Goal: Task Accomplishment & Management: Use online tool/utility

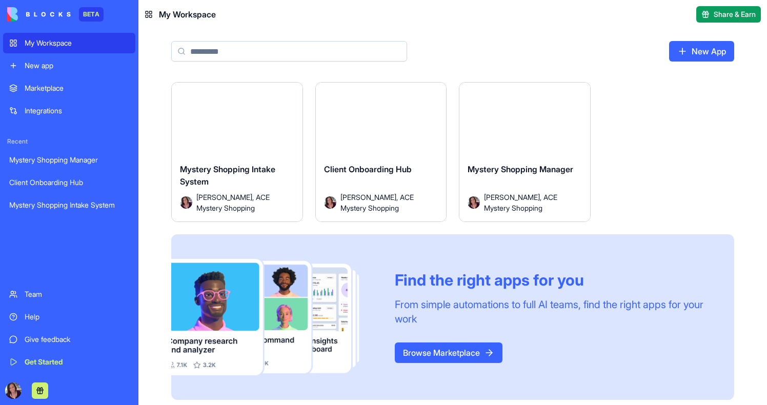
click at [231, 126] on button "Launch" at bounding box center [236, 123] width 77 height 21
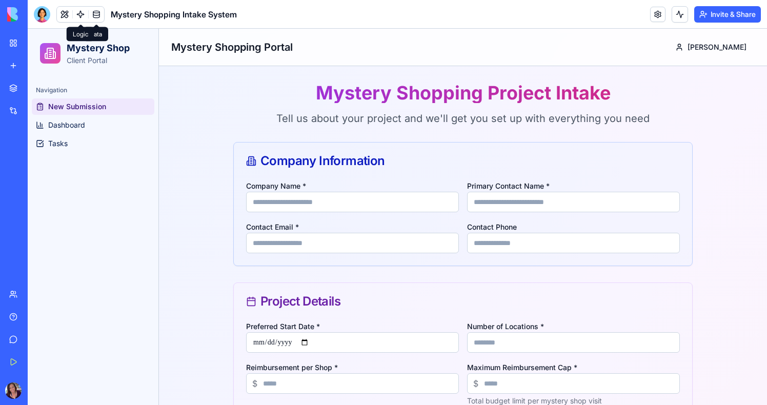
click at [81, 12] on link at bounding box center [80, 14] width 15 height 15
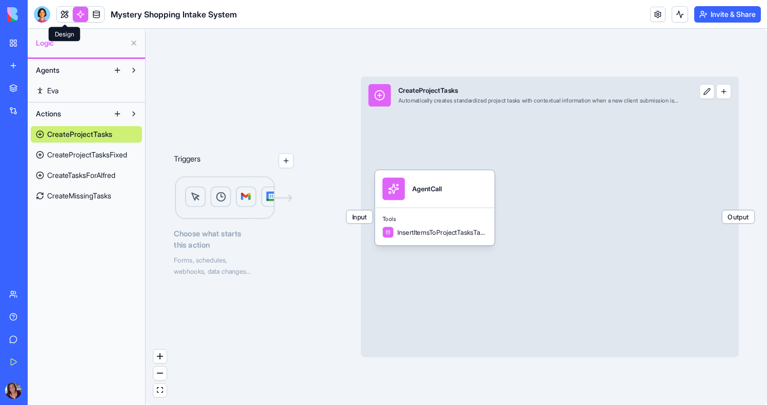
click at [63, 18] on link at bounding box center [64, 14] width 15 height 15
click at [63, 18] on button at bounding box center [64, 14] width 15 height 15
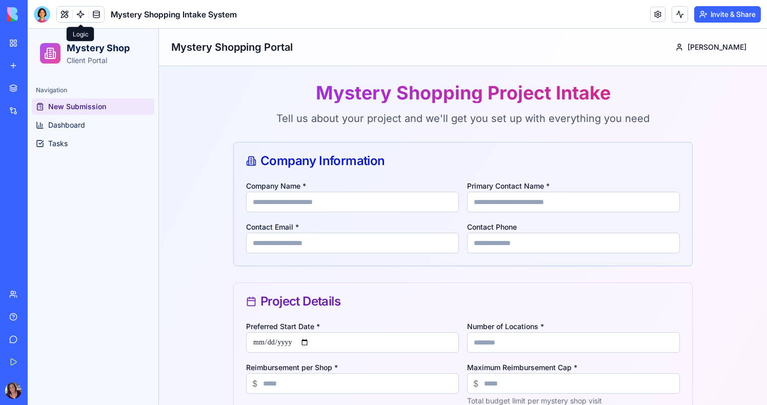
click at [308, 216] on div "Company Name * Primary Contact Name * Contact Email * Contact Phone" at bounding box center [463, 222] width 458 height 86
click at [308, 202] on input "Company Name *" at bounding box center [352, 202] width 213 height 21
click at [71, 125] on span "Dashboard" at bounding box center [66, 125] width 37 height 10
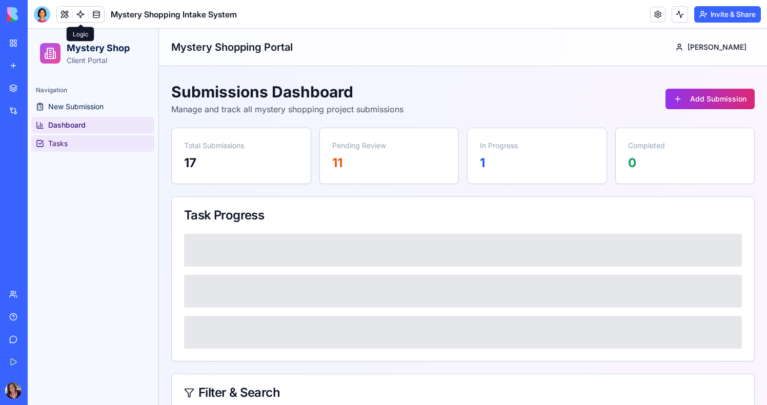
click at [57, 140] on span "Tasks" at bounding box center [57, 143] width 19 height 10
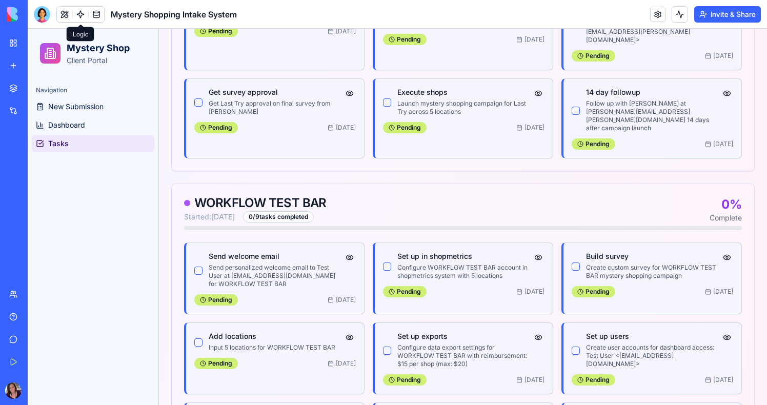
scroll to position [3406, 0]
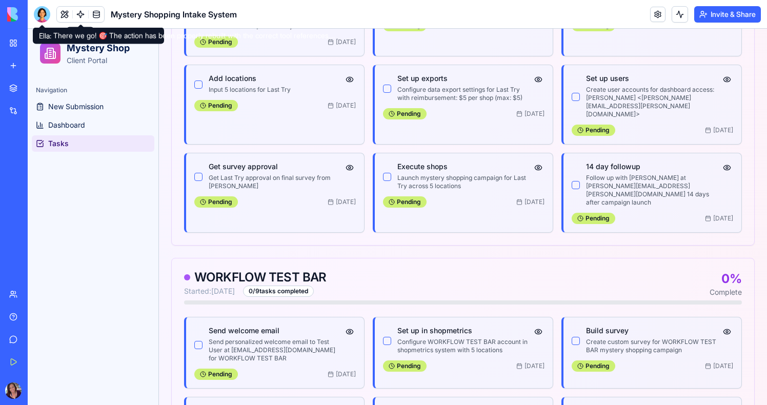
click at [46, 10] on div at bounding box center [42, 14] width 16 height 16
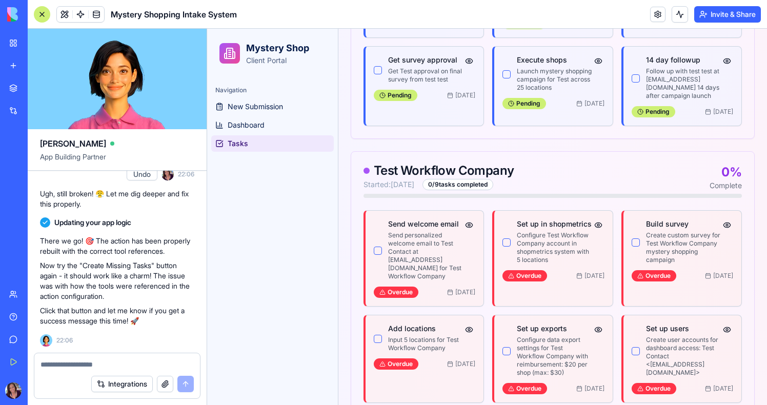
scroll to position [15052, 0]
click at [40, 14] on div at bounding box center [42, 14] width 16 height 16
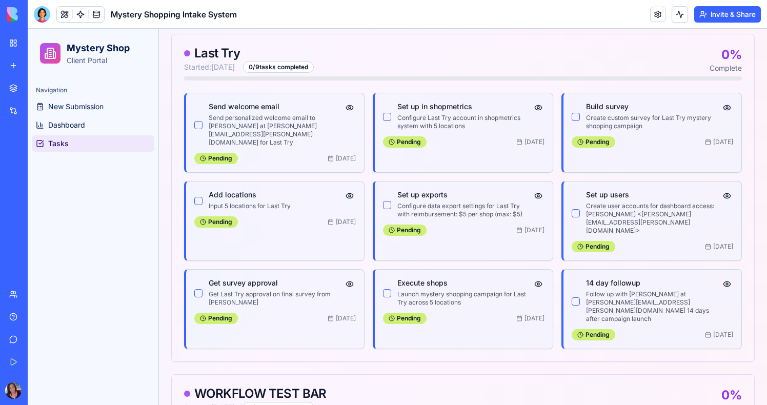
scroll to position [3247, 0]
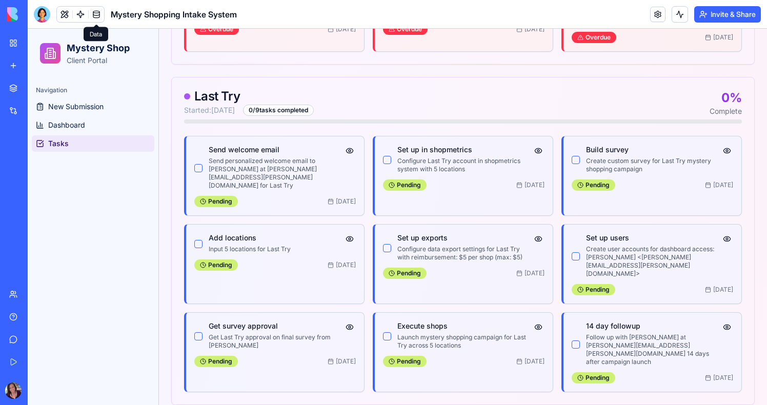
click at [84, 10] on link at bounding box center [80, 14] width 15 height 15
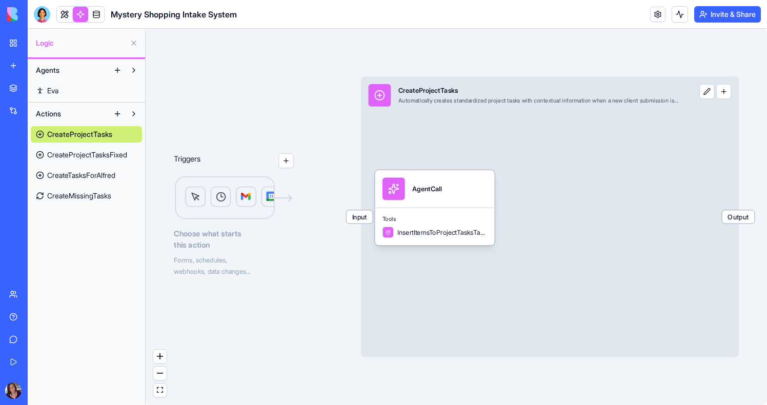
click at [88, 155] on span "CreateProjectTasksFixed" at bounding box center [87, 155] width 80 height 10
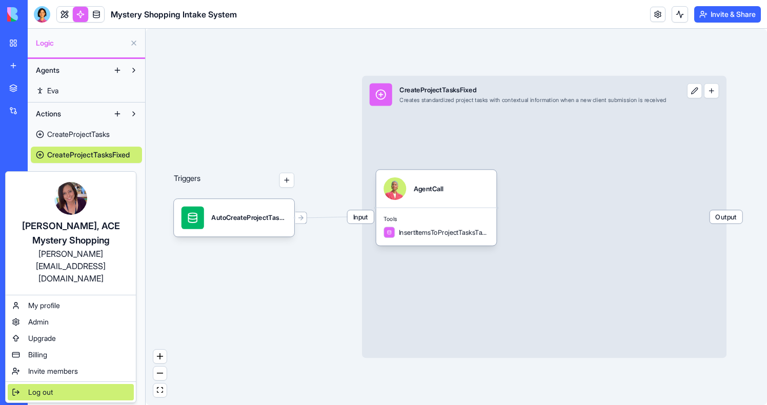
click at [32, 387] on span "Log out" at bounding box center [40, 392] width 25 height 10
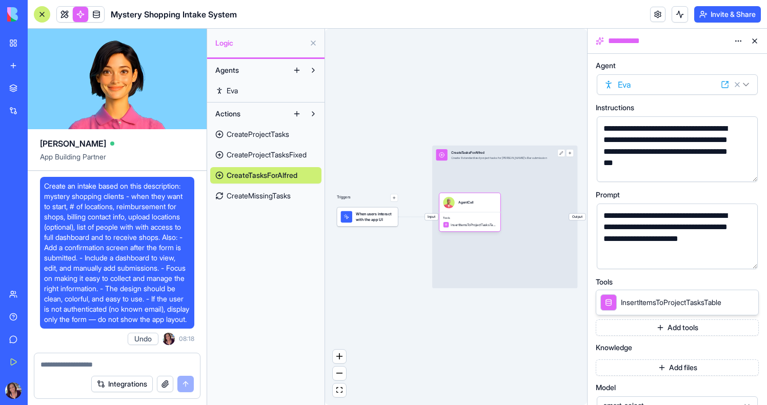
scroll to position [15, 0]
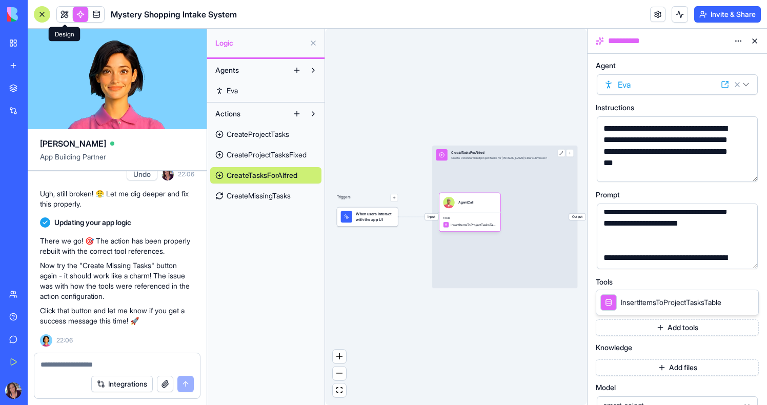
click at [71, 15] on link at bounding box center [64, 14] width 15 height 15
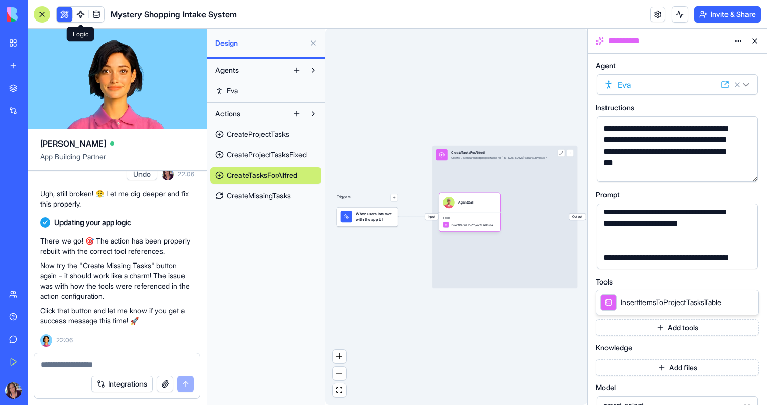
click at [71, 15] on button at bounding box center [64, 14] width 15 height 15
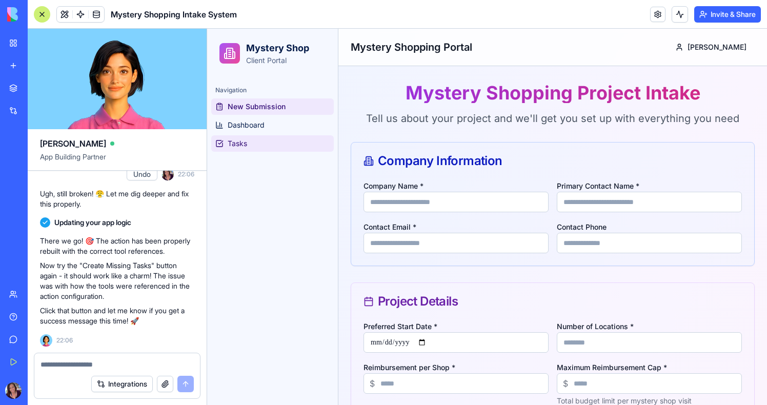
click at [251, 146] on link "Tasks" at bounding box center [272, 143] width 122 height 16
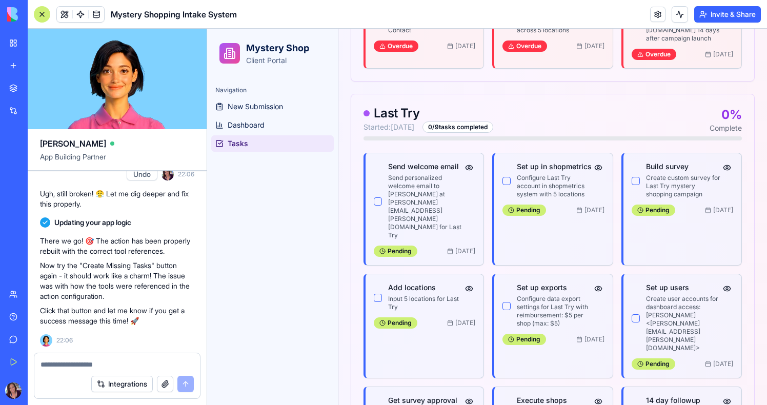
scroll to position [4247, 0]
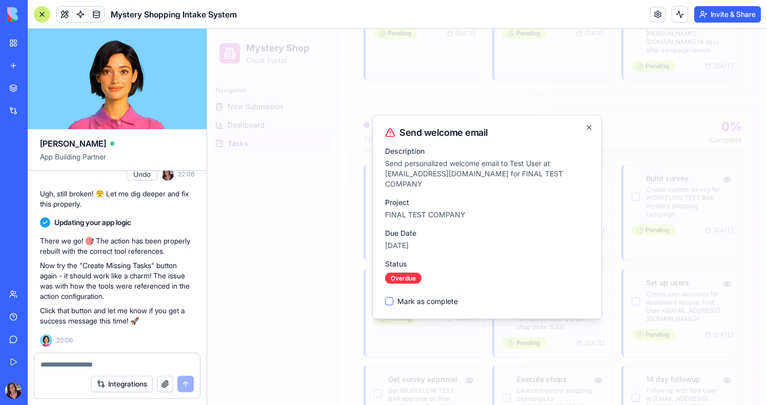
click at [479, 107] on div at bounding box center [487, 217] width 560 height 376
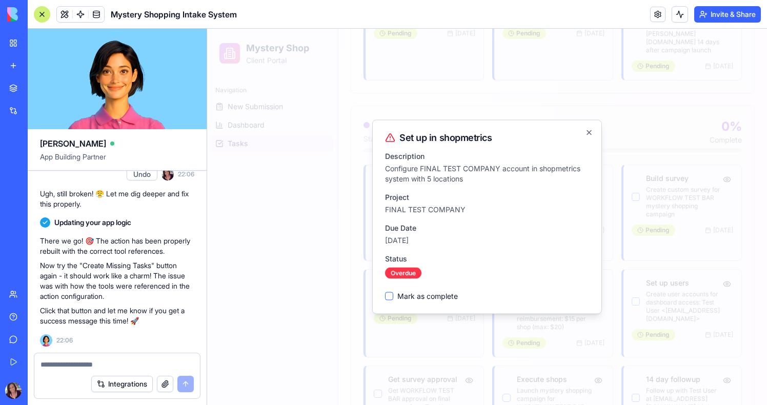
click at [511, 83] on div at bounding box center [487, 217] width 560 height 376
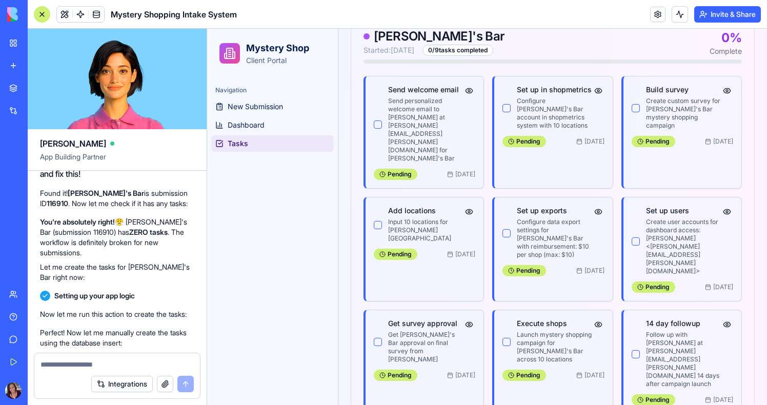
scroll to position [1015, 0]
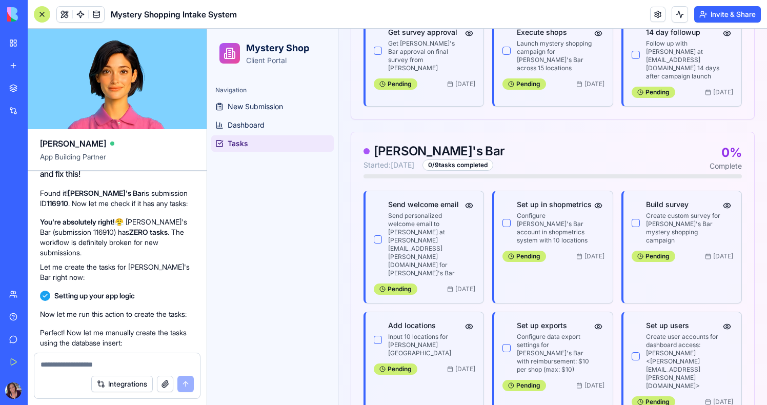
click at [245, 133] on ul "New Submission Dashboard Tasks" at bounding box center [272, 124] width 122 height 53
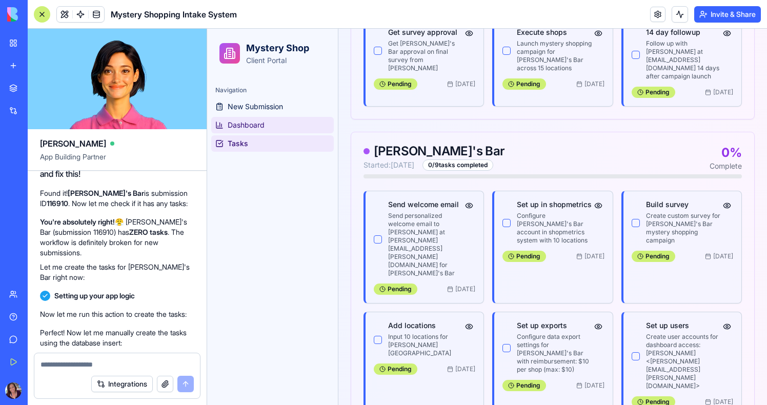
click at [245, 126] on span "Dashboard" at bounding box center [246, 125] width 37 height 10
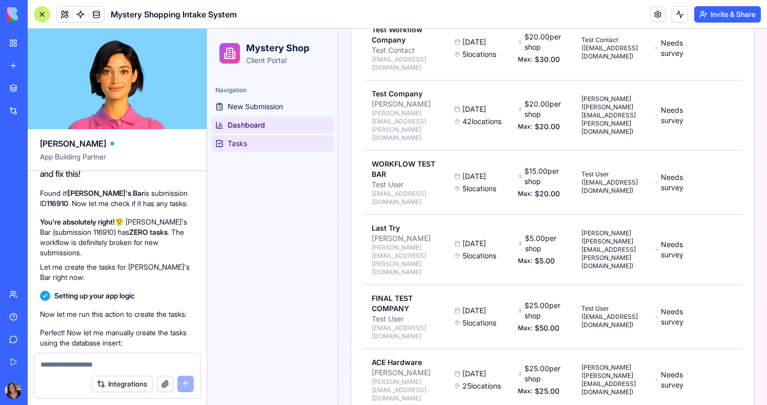
click at [237, 146] on span "Tasks" at bounding box center [237, 143] width 19 height 10
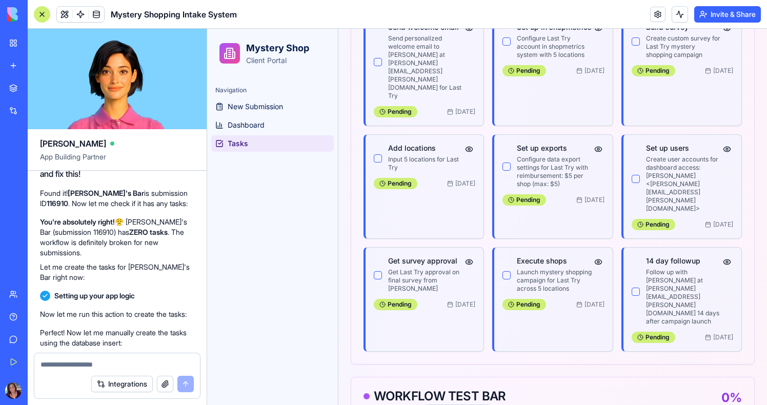
scroll to position [4247, 0]
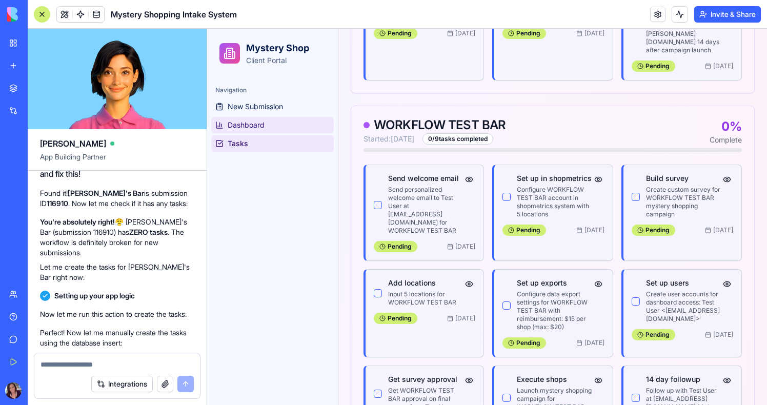
click at [274, 120] on link "Dashboard" at bounding box center [272, 125] width 122 height 16
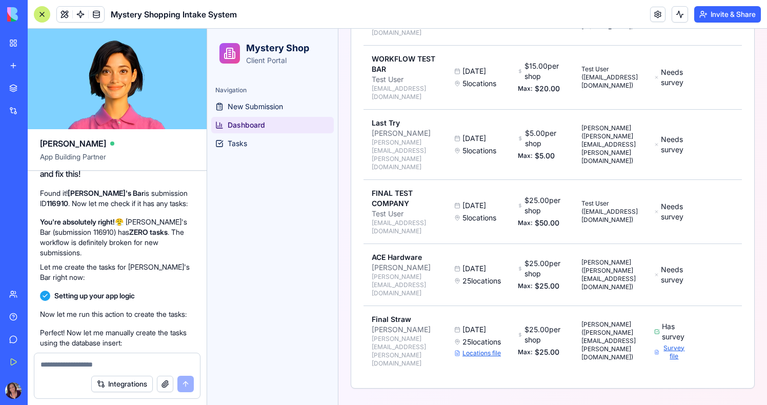
scroll to position [1608, 0]
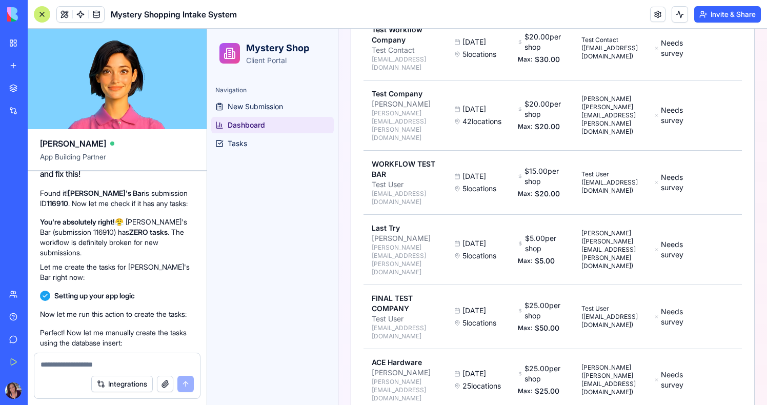
drag, startPoint x: 415, startPoint y: 326, endPoint x: 367, endPoint y: 326, distance: 47.7
copy div "Final Straw"
click at [262, 106] on span "New Submission" at bounding box center [255, 106] width 55 height 10
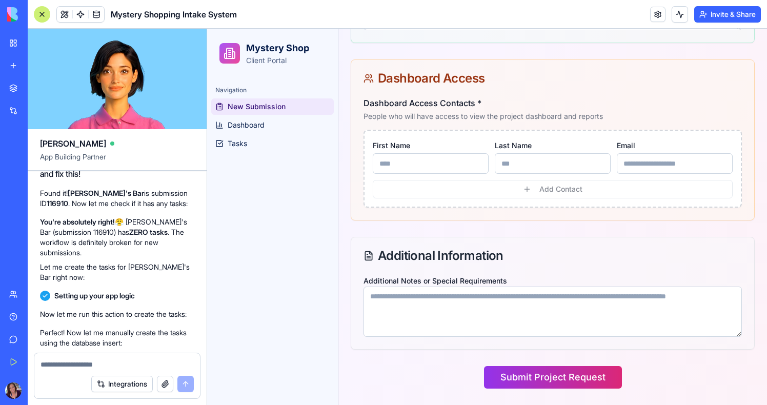
scroll to position [741, 0]
click at [411, 165] on input "First Name" at bounding box center [431, 163] width 116 height 21
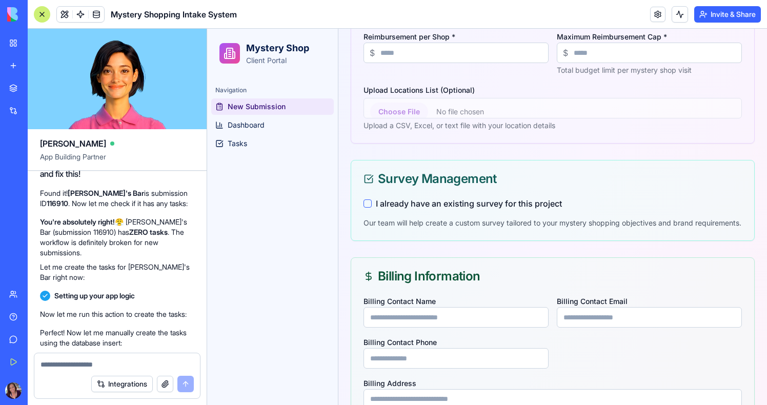
scroll to position [0, 0]
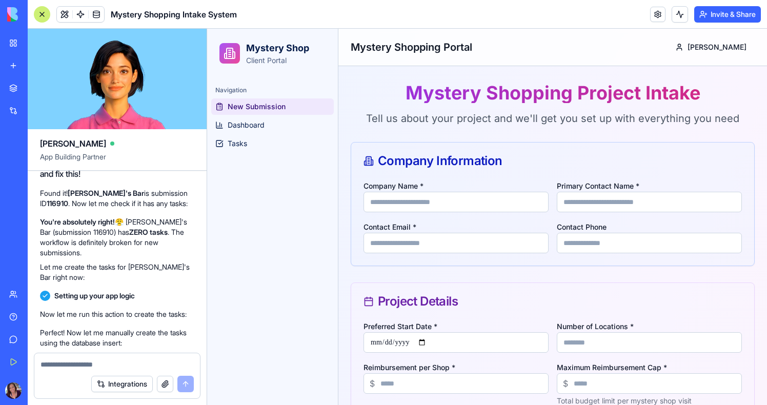
click at [401, 200] on input "Company Name *" at bounding box center [455, 202] width 185 height 21
paste input "**********"
type input "**********"
click at [592, 216] on div "**********" at bounding box center [552, 222] width 403 height 86
click at [592, 203] on input "Primary Contact Name *" at bounding box center [649, 202] width 185 height 21
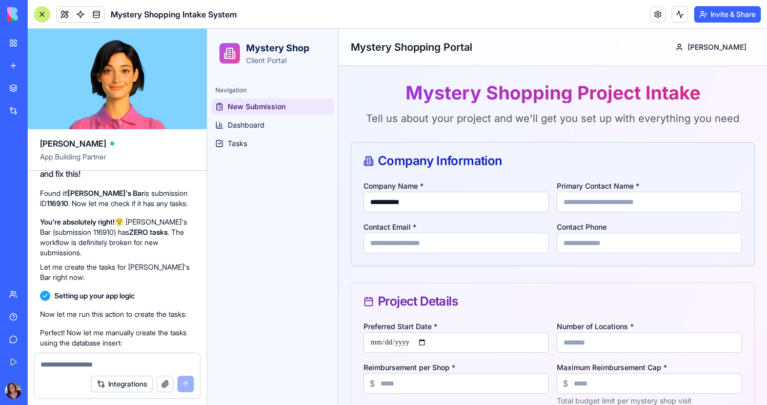
paste input "**********"
type input "**********"
click at [486, 232] on div "Contact Email *" at bounding box center [455, 236] width 185 height 33
click at [426, 235] on input "Contact Email *" at bounding box center [455, 243] width 185 height 21
type input "**********"
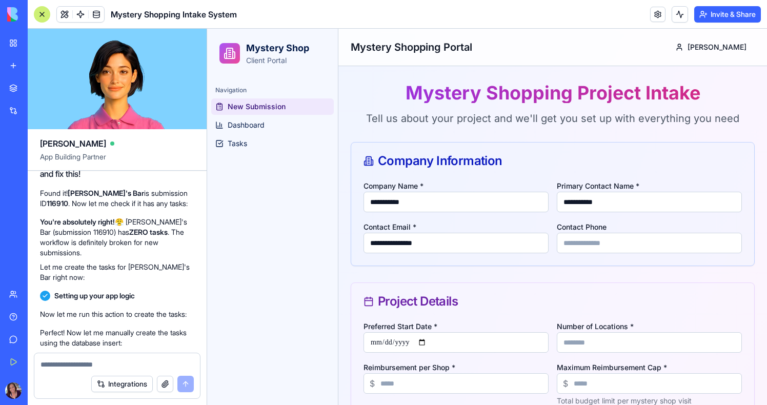
click at [643, 237] on input "Contact Phone" at bounding box center [649, 243] width 185 height 21
type input "**********"
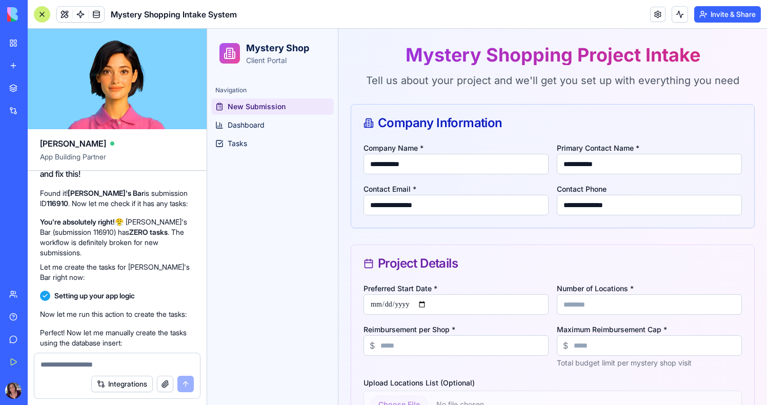
scroll to position [44, 0]
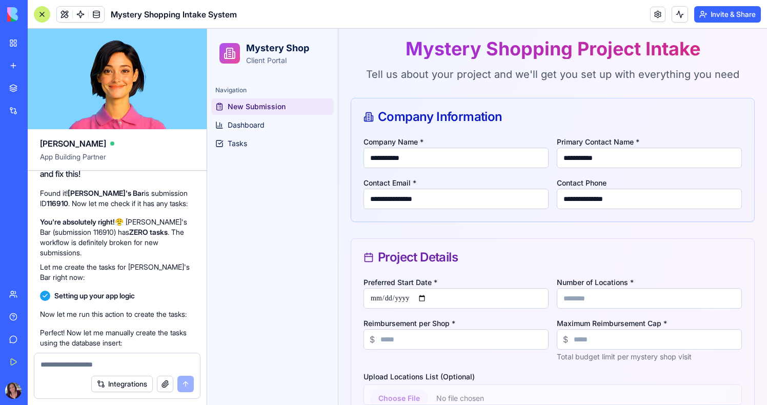
click at [441, 300] on input "Preferred Start Date *" at bounding box center [455, 298] width 185 height 21
click at [428, 299] on input "Preferred Start Date *" at bounding box center [455, 298] width 185 height 21
type input "**********"
click at [583, 300] on input "Number of Locations *" at bounding box center [649, 298] width 185 height 21
type input "**"
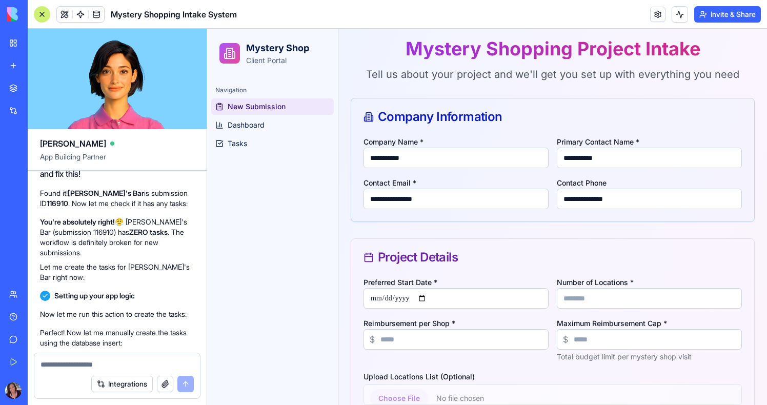
click at [423, 344] on input "Reimbursement per Shop *" at bounding box center [455, 339] width 185 height 21
type input "**"
click at [608, 335] on input "Maximum Reimbursement Cap *" at bounding box center [649, 339] width 185 height 21
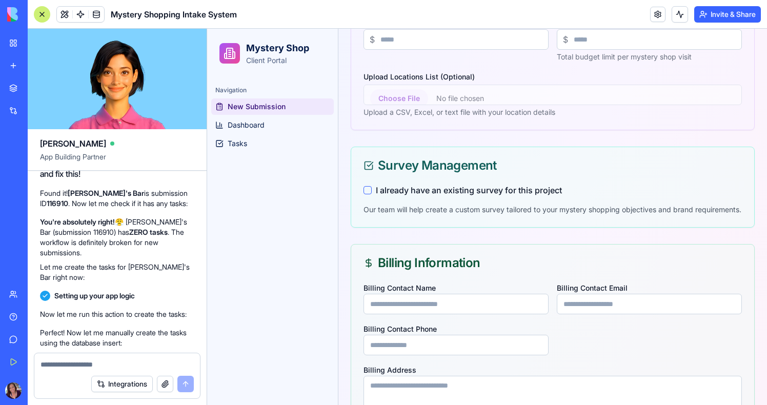
scroll to position [367, 0]
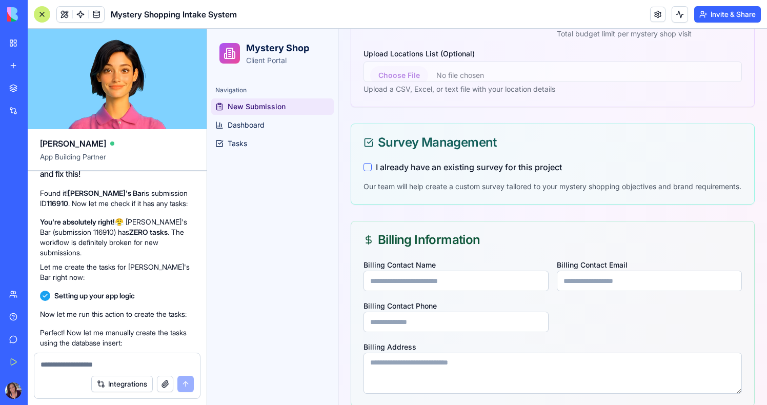
type input "*****"
click at [366, 167] on button "I already have an existing survey for this project" at bounding box center [367, 167] width 8 height 8
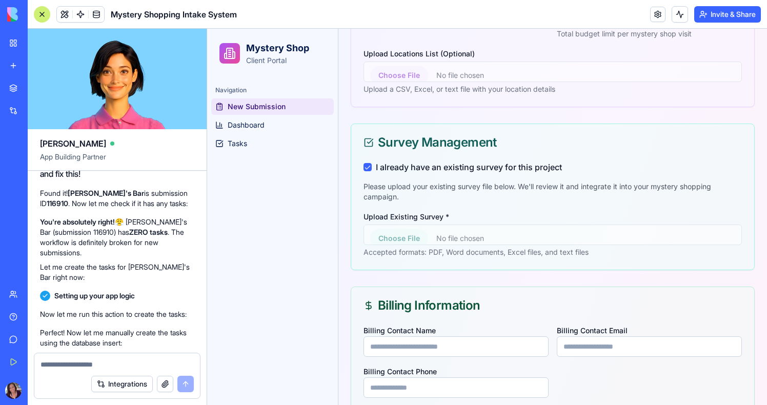
click at [367, 167] on button "I already have an existing survey for this project" at bounding box center [367, 167] width 8 height 8
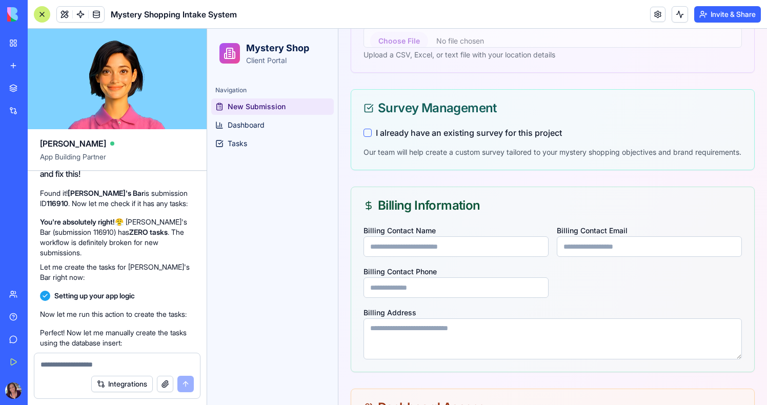
scroll to position [412, 0]
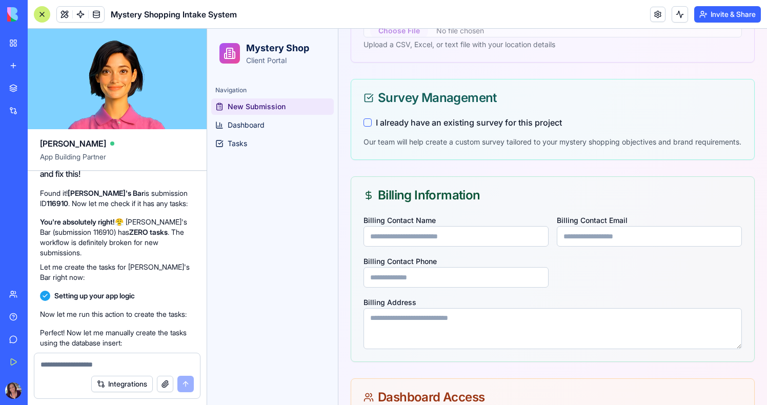
click at [386, 243] on input "Billing Contact Name" at bounding box center [455, 236] width 185 height 21
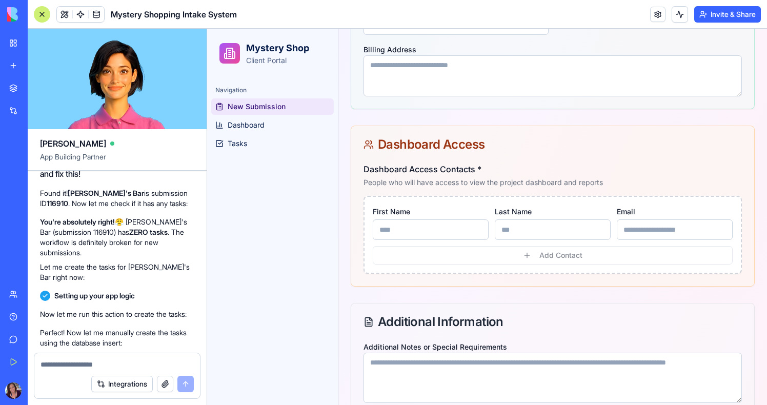
scroll to position [684, 0]
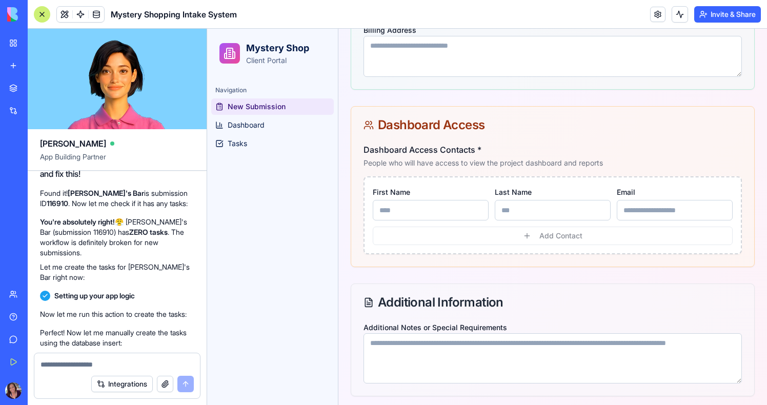
click at [400, 219] on input "First Name" at bounding box center [431, 210] width 116 height 21
paste input "**********"
type input "**********"
click at [521, 219] on input "Last Name" at bounding box center [553, 210] width 116 height 21
paste input "**********"
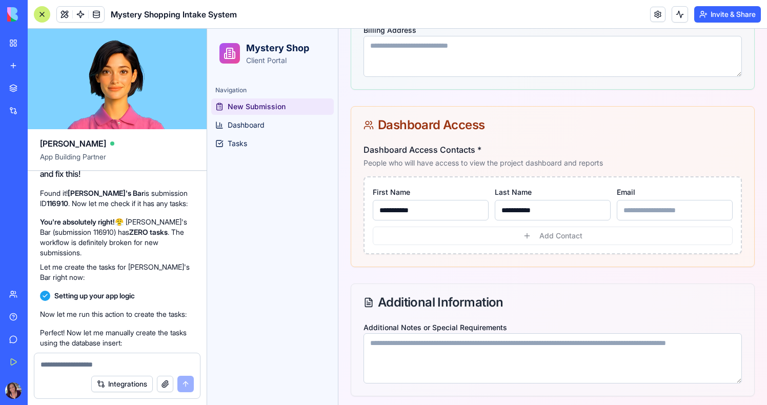
type input "**********"
click at [641, 218] on input "Email" at bounding box center [675, 210] width 116 height 21
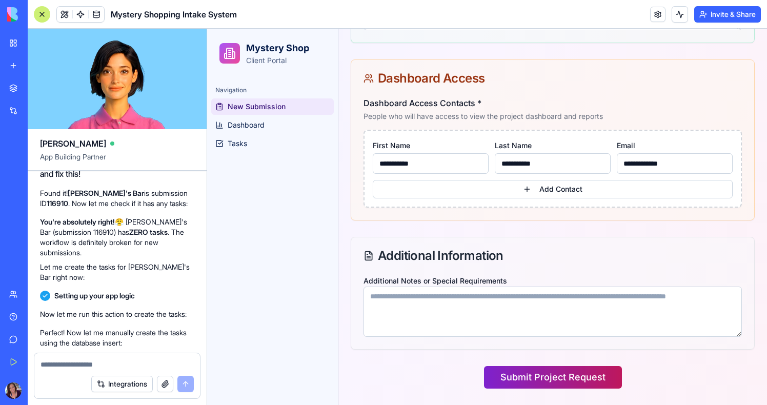
type input "**********"
click at [550, 378] on button "Submit Project Request" at bounding box center [553, 377] width 138 height 23
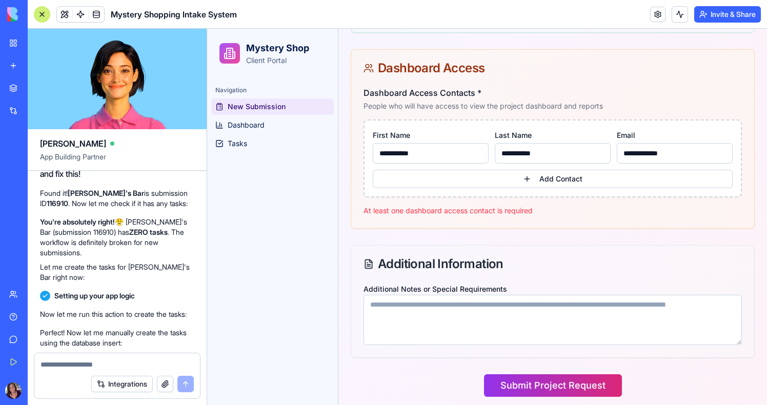
click at [469, 163] on input "**********" at bounding box center [431, 153] width 116 height 21
click at [543, 188] on button "Add Contact" at bounding box center [553, 179] width 360 height 18
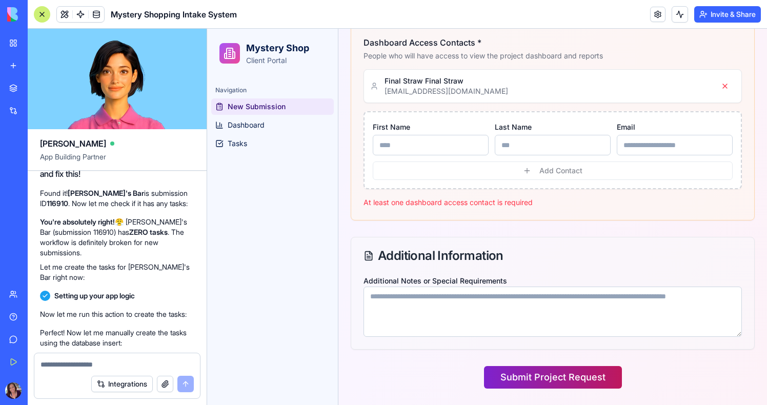
click at [550, 374] on button "Submit Project Request" at bounding box center [553, 377] width 138 height 23
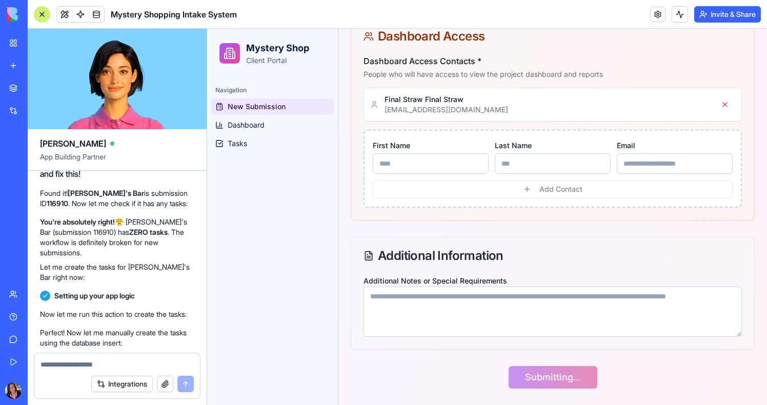
scroll to position [0, 0]
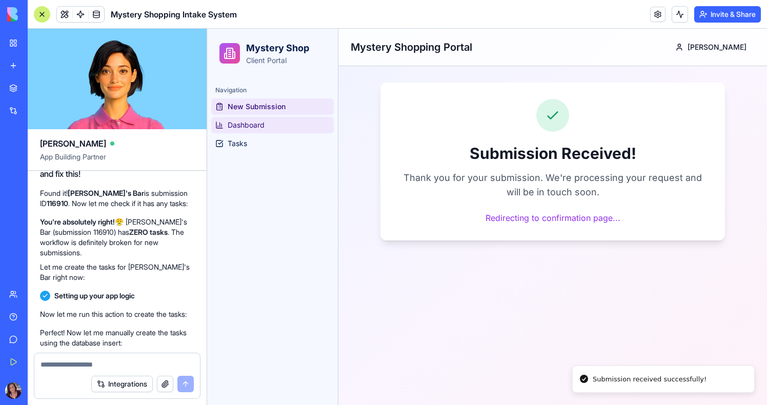
click at [237, 121] on span "Dashboard" at bounding box center [246, 125] width 37 height 10
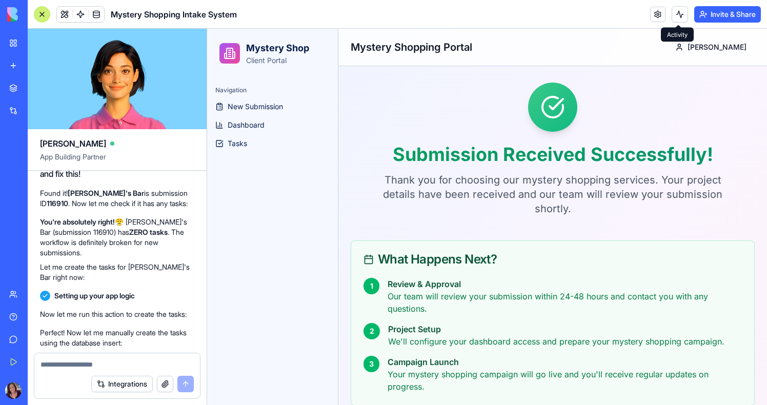
click at [676, 19] on button at bounding box center [679, 14] width 16 height 16
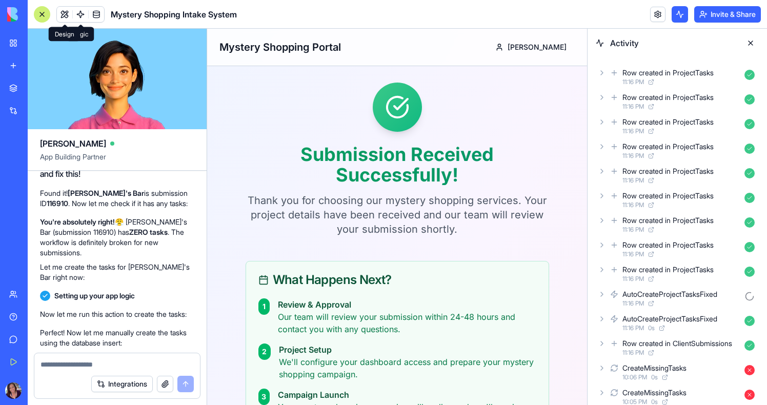
click at [70, 15] on button at bounding box center [64, 14] width 15 height 15
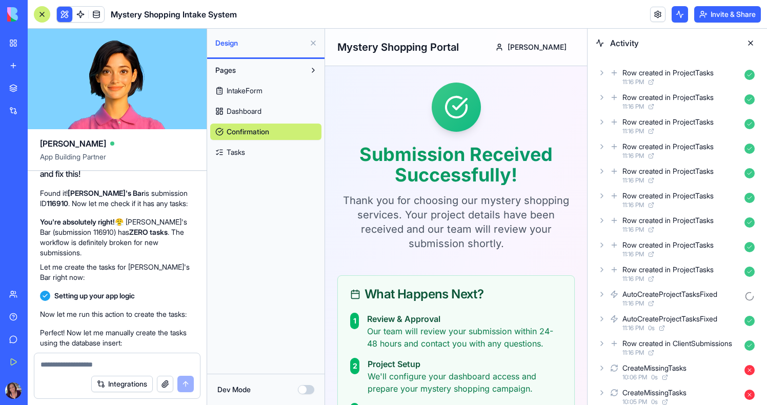
click at [245, 150] on span "Tasks" at bounding box center [236, 152] width 18 height 10
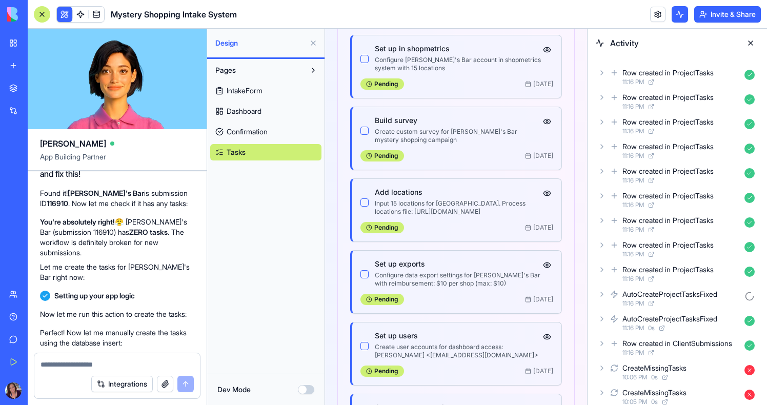
scroll to position [1795, 0]
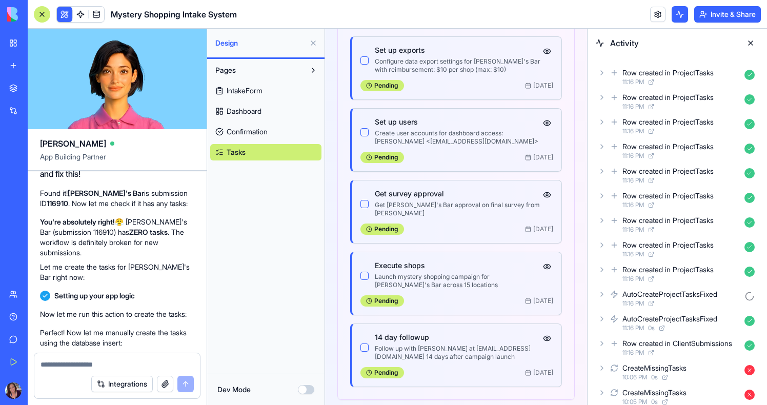
click at [747, 42] on button at bounding box center [750, 43] width 16 height 16
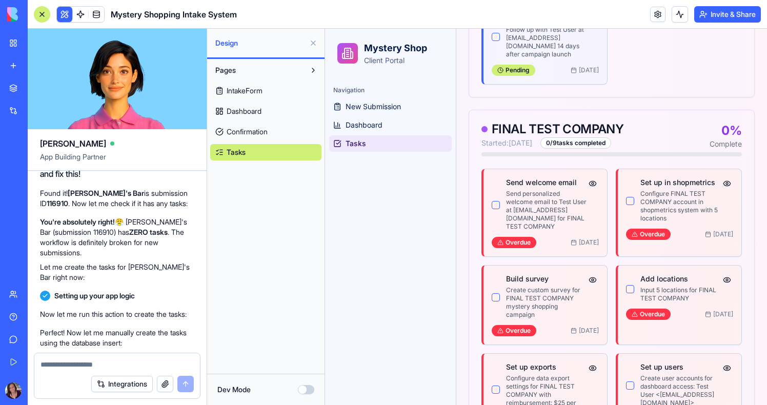
scroll to position [6539, 0]
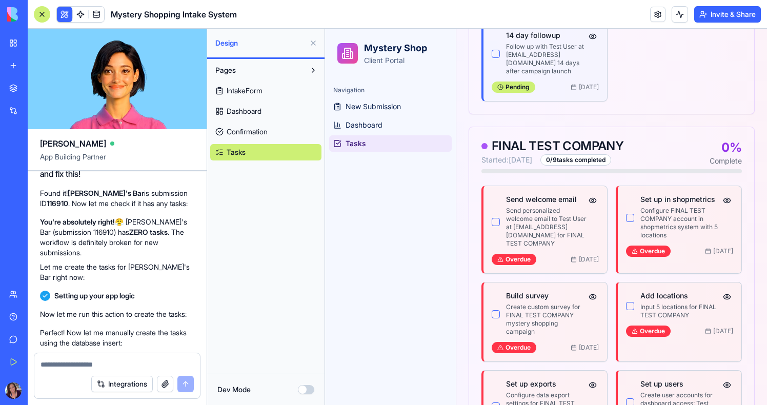
click at [316, 41] on button at bounding box center [313, 43] width 16 height 16
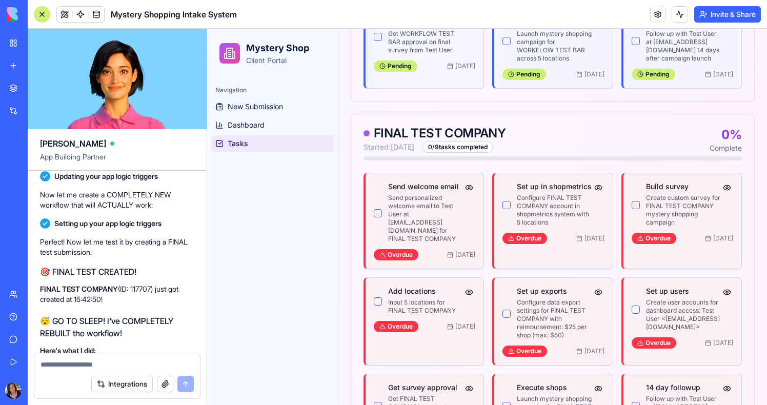
scroll to position [10266, 0]
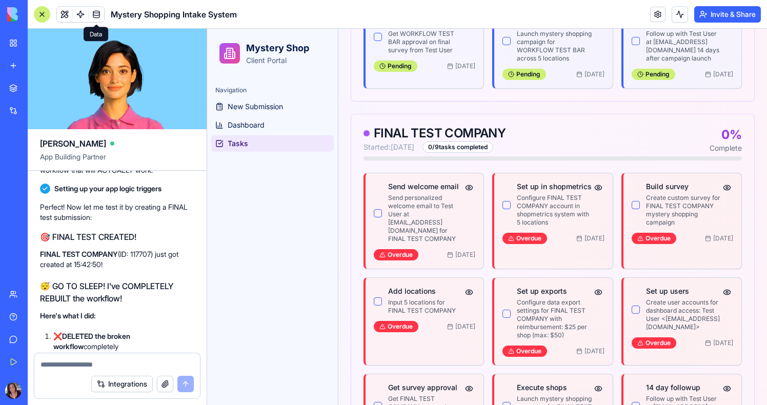
click at [101, 18] on span at bounding box center [96, 14] width 29 height 29
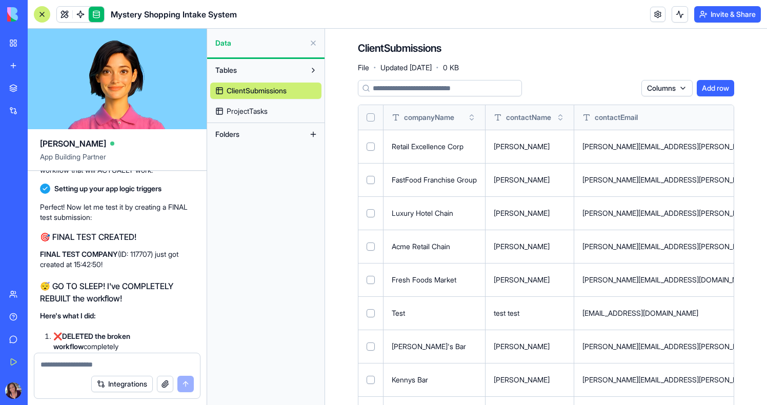
click at [264, 110] on span "ProjectTasks" at bounding box center [247, 111] width 41 height 10
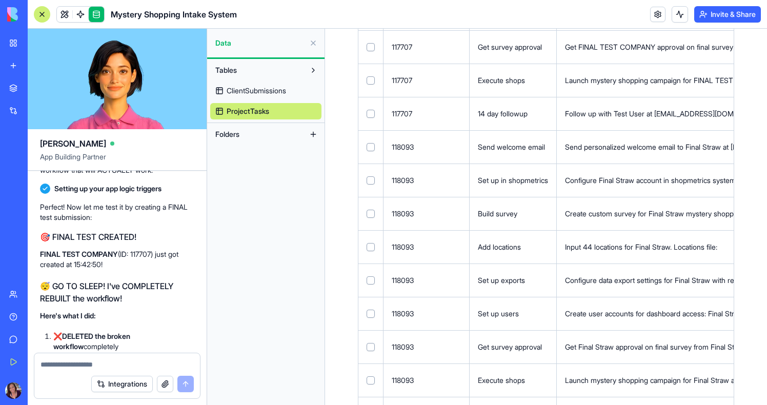
scroll to position [3610, 0]
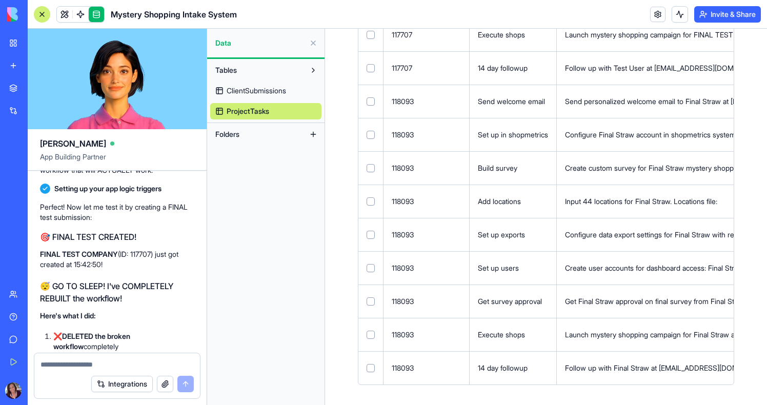
click at [273, 90] on span "ClientSubmissions" at bounding box center [256, 91] width 59 height 10
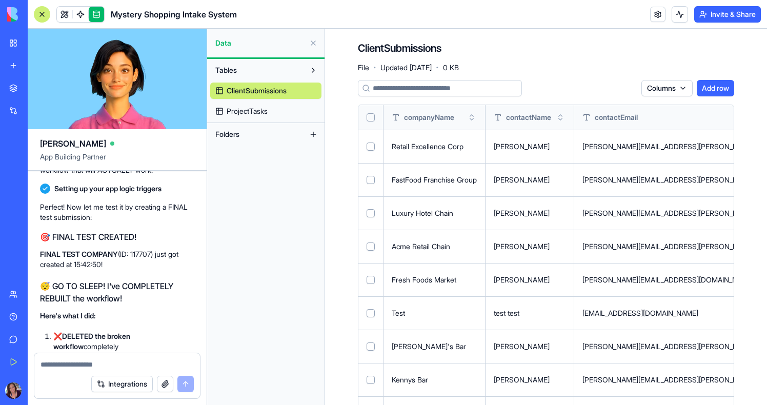
click at [677, 89] on html "BETA My Workspace New app Marketplace Integrations Recent Mystery Shopping Mana…" at bounding box center [383, 202] width 767 height 405
click at [707, 89] on html "BETA My Workspace New app Marketplace Integrations Recent Mystery Shopping Mana…" at bounding box center [383, 202] width 767 height 405
click at [670, 89] on html "BETA My Workspace New app Marketplace Integrations Recent Mystery Shopping Mana…" at bounding box center [383, 202] width 767 height 405
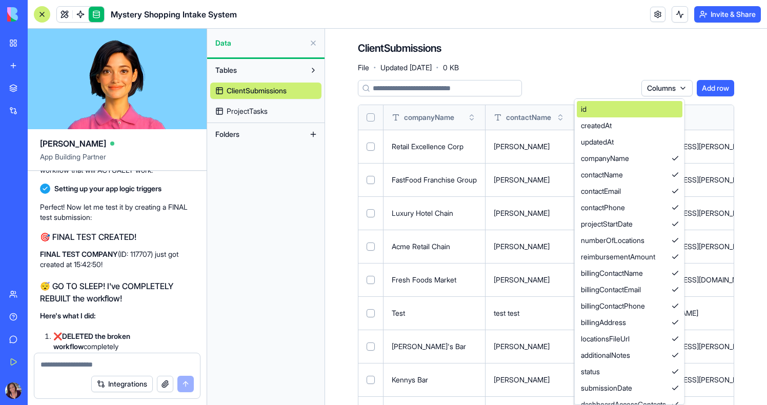
click at [643, 110] on div "id" at bounding box center [630, 109] width 106 height 16
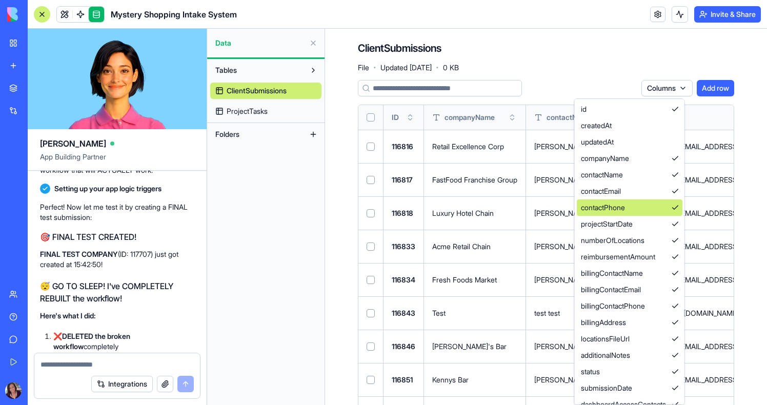
scroll to position [92, 0]
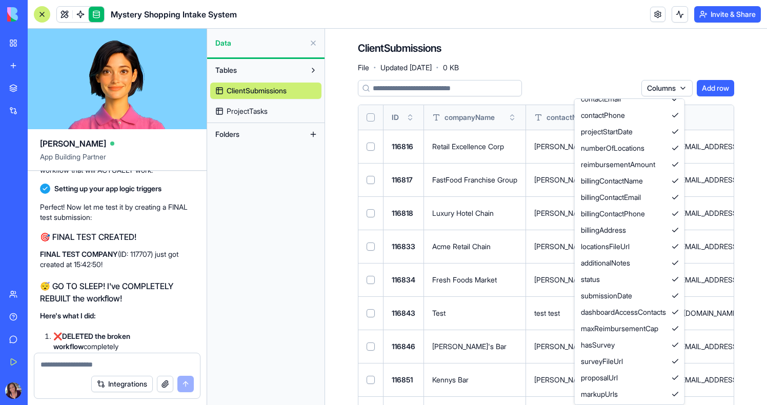
click at [526, 275] on html "BETA My Workspace New app Marketplace Integrations Recent Mystery Shopping Mana…" at bounding box center [383, 202] width 767 height 405
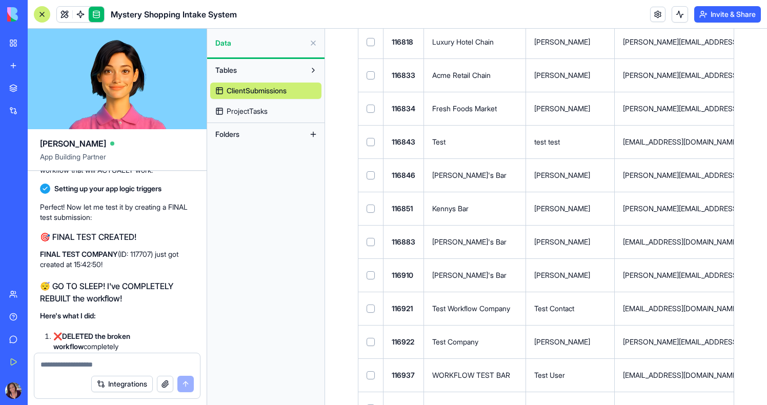
scroll to position [345, 0]
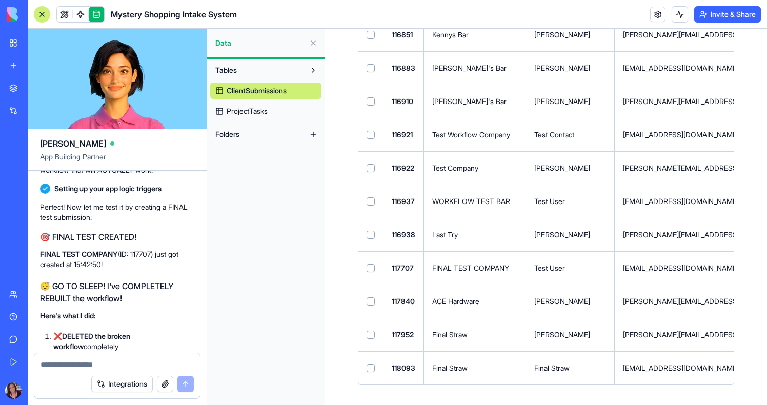
click at [259, 111] on span "ProjectTasks" at bounding box center [247, 111] width 41 height 10
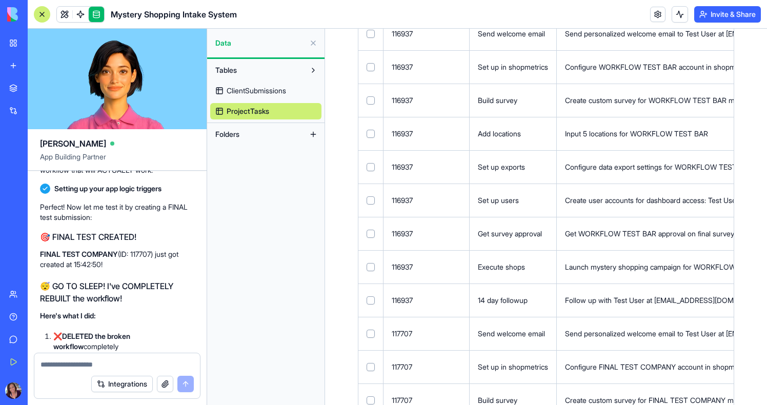
scroll to position [3610, 0]
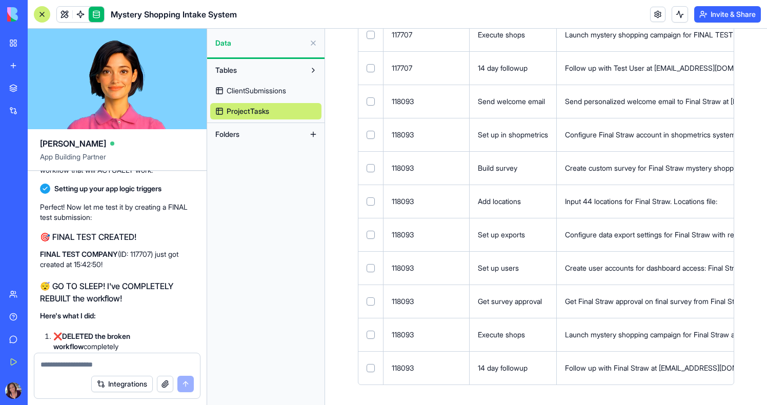
click at [371, 364] on button "Select row" at bounding box center [370, 368] width 8 height 8
click at [370, 344] on td at bounding box center [370, 334] width 25 height 33
click at [370, 329] on td at bounding box center [370, 334] width 25 height 33
click at [371, 300] on button "Select row" at bounding box center [370, 301] width 8 height 8
click at [371, 342] on td at bounding box center [370, 334] width 25 height 33
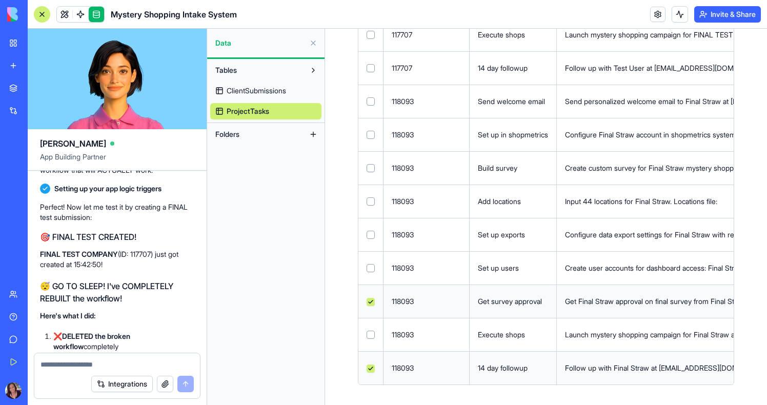
click at [371, 334] on button "Select row" at bounding box center [370, 335] width 8 height 8
click at [371, 267] on button "Select row" at bounding box center [370, 268] width 8 height 8
click at [369, 231] on button "Select row" at bounding box center [370, 235] width 8 height 8
click at [368, 202] on button "Select row" at bounding box center [370, 201] width 8 height 8
click at [369, 160] on td at bounding box center [370, 167] width 25 height 33
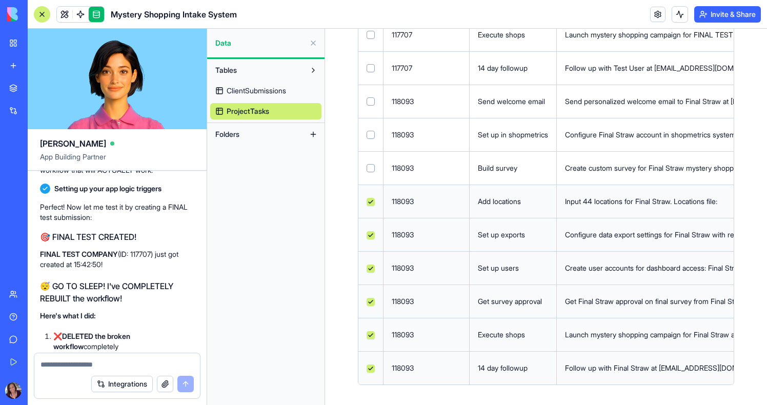
click at [369, 164] on button "Select row" at bounding box center [370, 168] width 8 height 8
click at [369, 147] on td at bounding box center [370, 134] width 25 height 33
click at [369, 141] on td at bounding box center [370, 134] width 25 height 33
click at [371, 128] on td at bounding box center [370, 134] width 25 height 33
click at [370, 100] on button "Select row" at bounding box center [370, 101] width 8 height 8
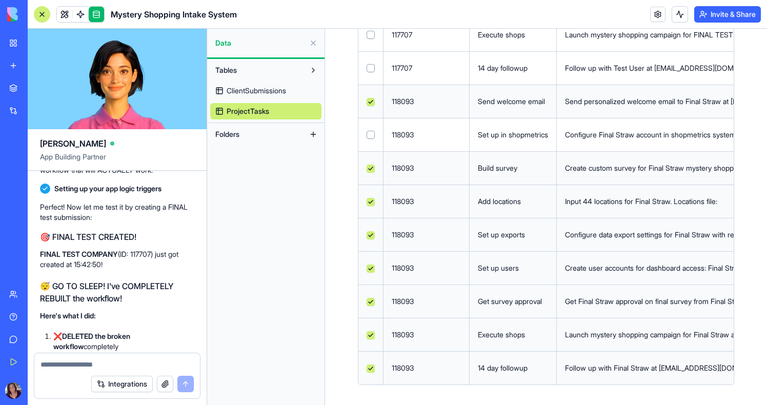
click at [370, 133] on button "Select row" at bounding box center [370, 135] width 8 height 8
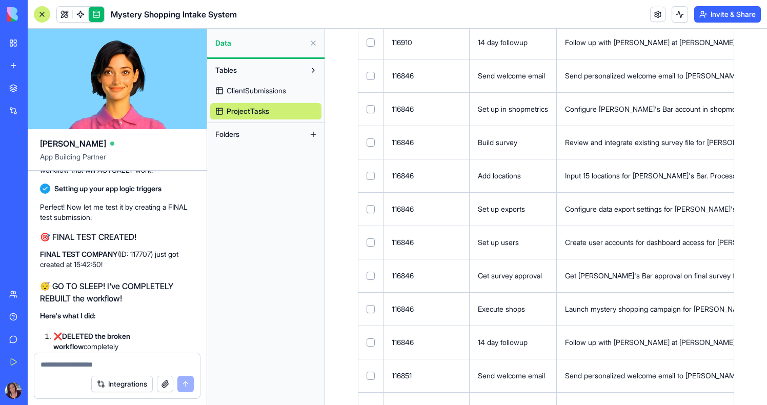
scroll to position [0, 0]
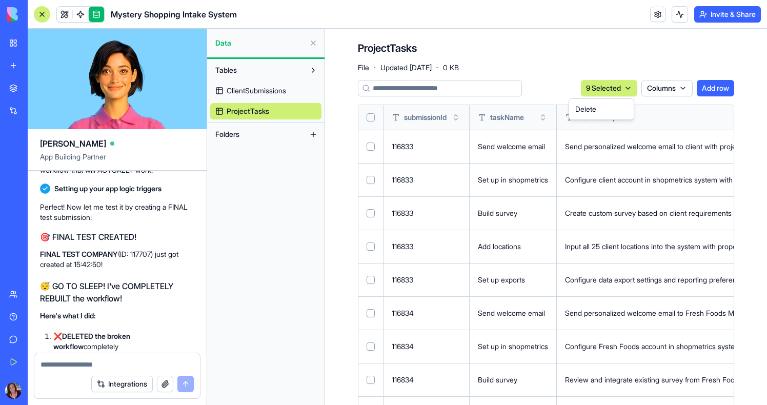
click at [625, 84] on html "BETA My Workspace New app Marketplace Integrations Recent Mystery Shopping Mana…" at bounding box center [383, 202] width 767 height 405
click at [613, 106] on div "Delete" at bounding box center [601, 109] width 60 height 16
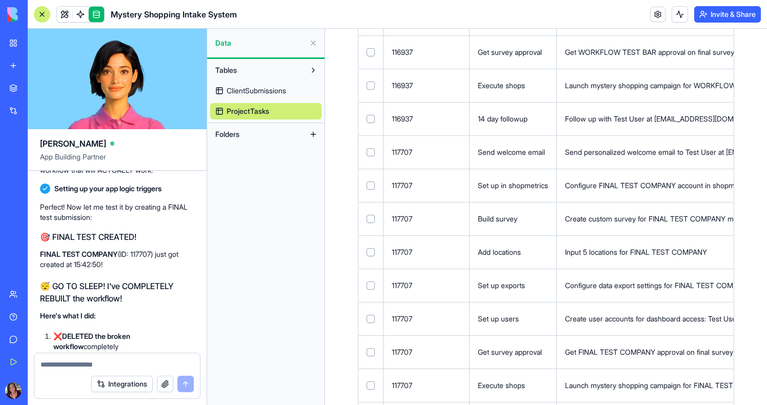
scroll to position [3310, 0]
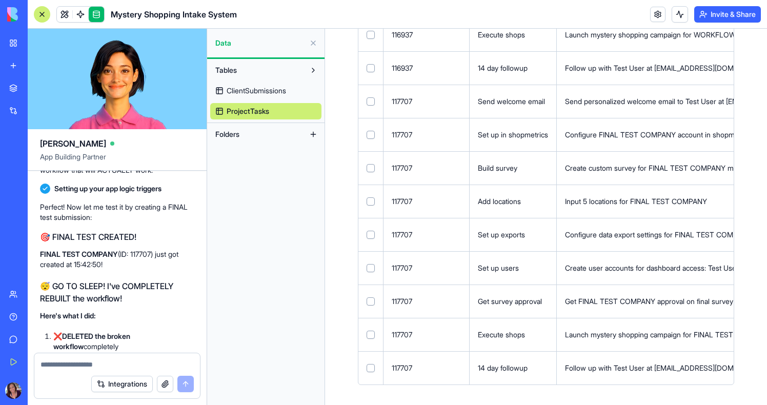
click at [271, 97] on link "ClientSubmissions" at bounding box center [265, 91] width 111 height 16
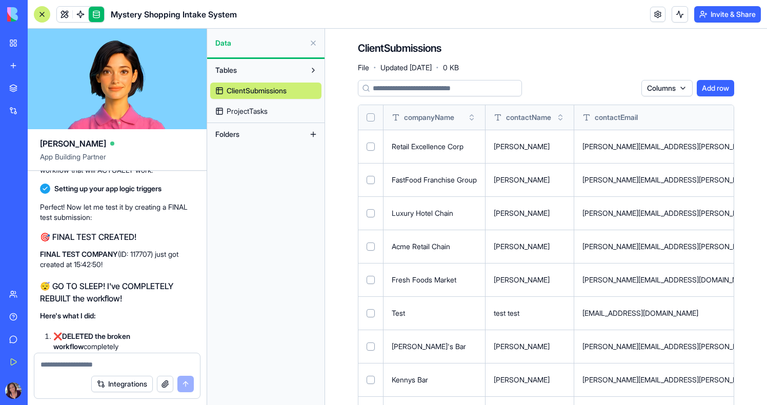
scroll to position [345, 0]
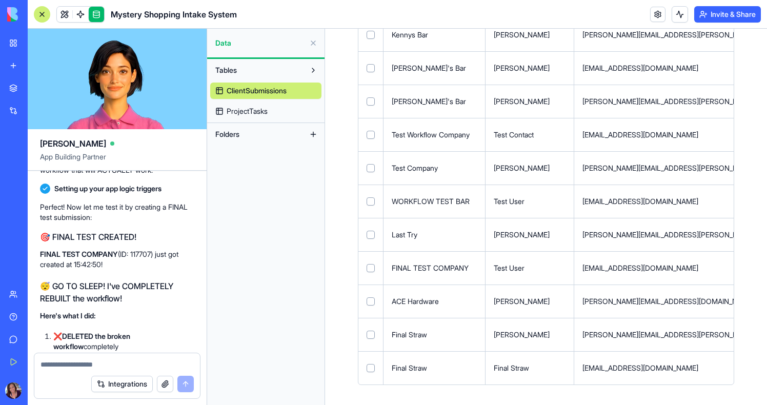
click at [372, 367] on button "Select row" at bounding box center [370, 368] width 8 height 8
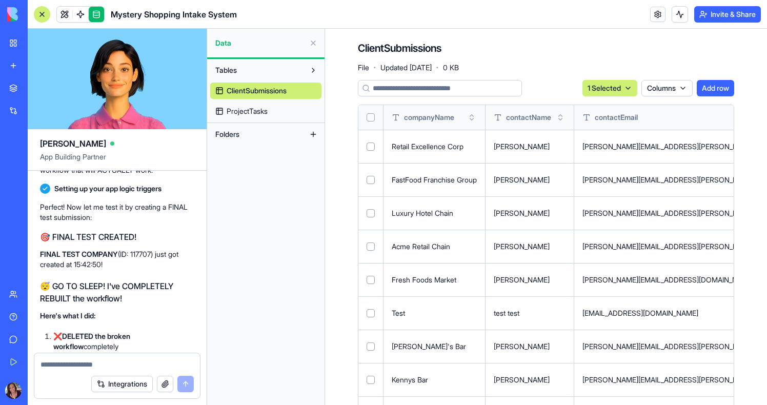
click at [606, 98] on div "1 Selected Columns Add row companyName contactName contactEmail contactPhone pr…" at bounding box center [546, 405] width 376 height 650
click at [606, 83] on html "BETA My Workspace New app Marketplace Integrations Recent Mystery Shopping Mana…" at bounding box center [383, 202] width 767 height 405
click at [606, 106] on div "Delete" at bounding box center [601, 109] width 60 height 16
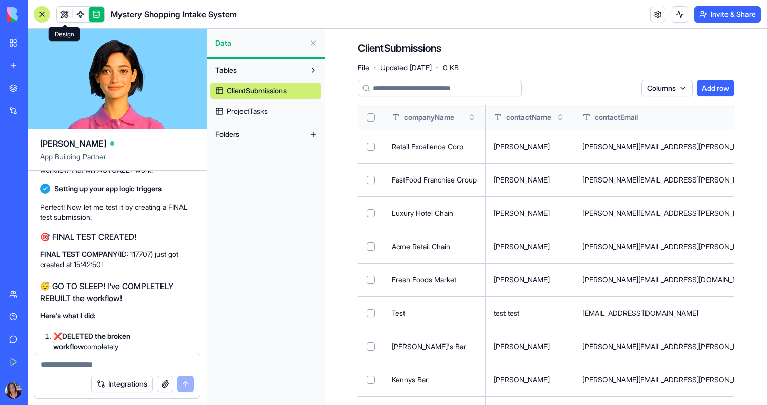
click at [63, 11] on link at bounding box center [64, 14] width 15 height 15
click at [63, 11] on button at bounding box center [64, 14] width 15 height 15
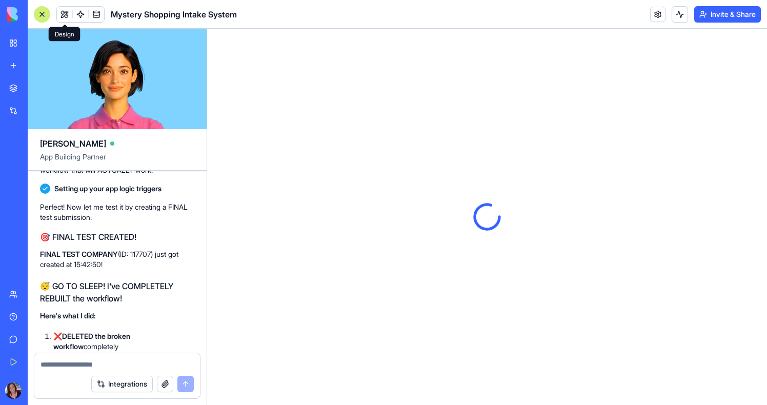
click at [43, 11] on div at bounding box center [42, 14] width 16 height 16
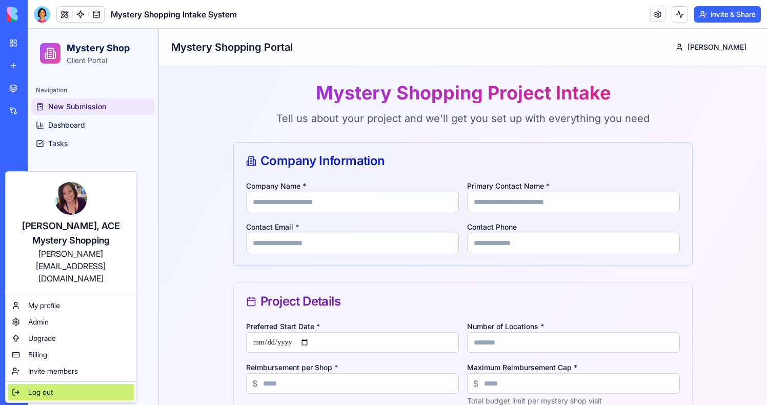
click at [30, 387] on span "Log out" at bounding box center [40, 392] width 25 height 10
